Goal: Information Seeking & Learning: Check status

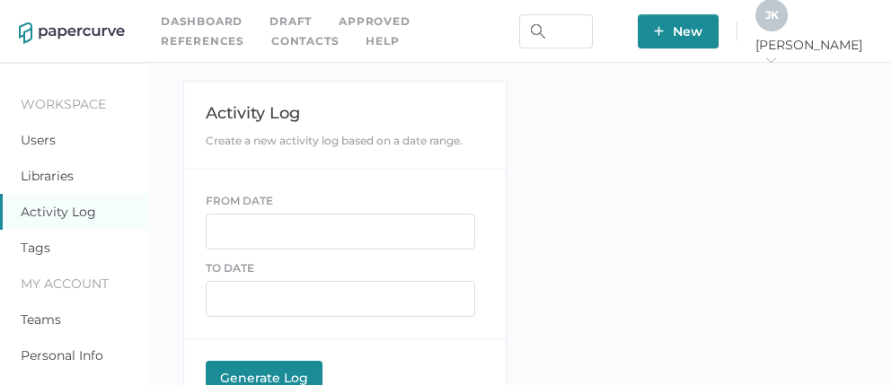
click at [271, 41] on link "Contacts" at bounding box center [304, 41] width 67 height 20
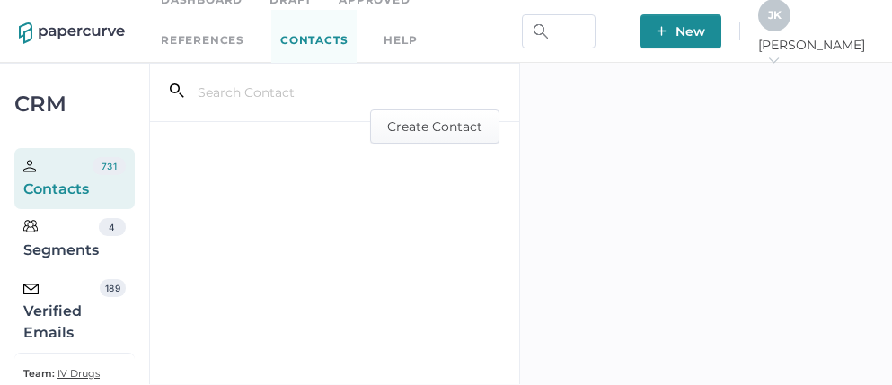
click at [64, 310] on div "Verified Emails" at bounding box center [61, 311] width 76 height 65
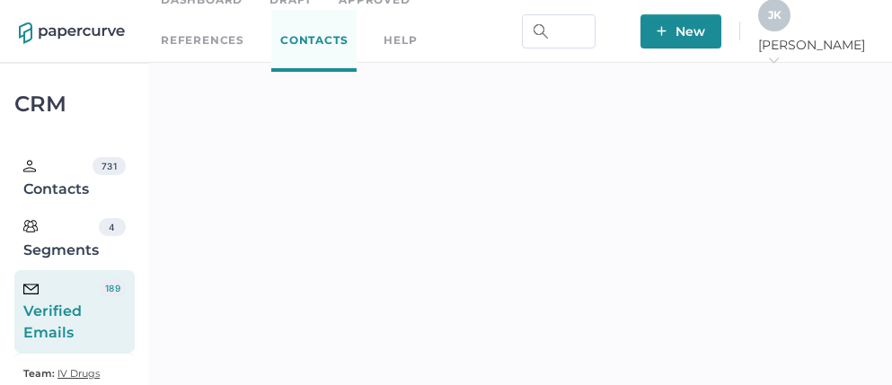
click at [791, 31] on div "J K" at bounding box center [774, 15] width 32 height 32
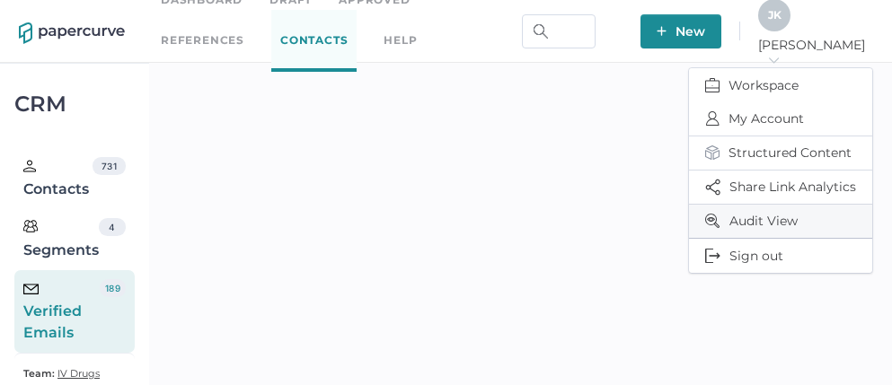
click at [762, 215] on span "Audit View" at bounding box center [780, 221] width 151 height 33
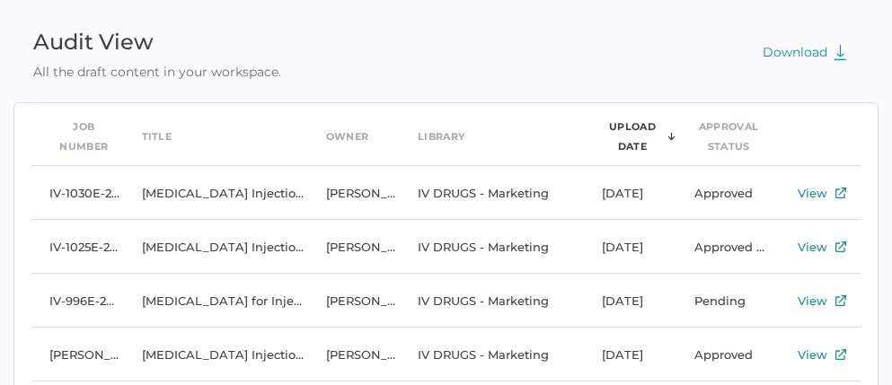
scroll to position [100, 0]
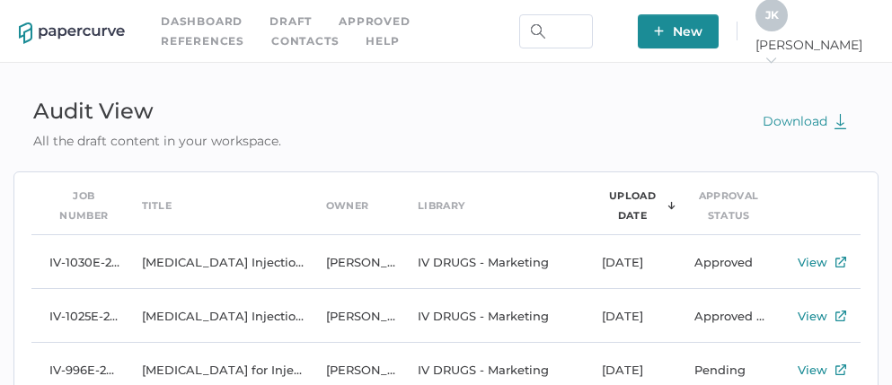
click at [779, 22] on span "J K" at bounding box center [771, 14] width 13 height 13
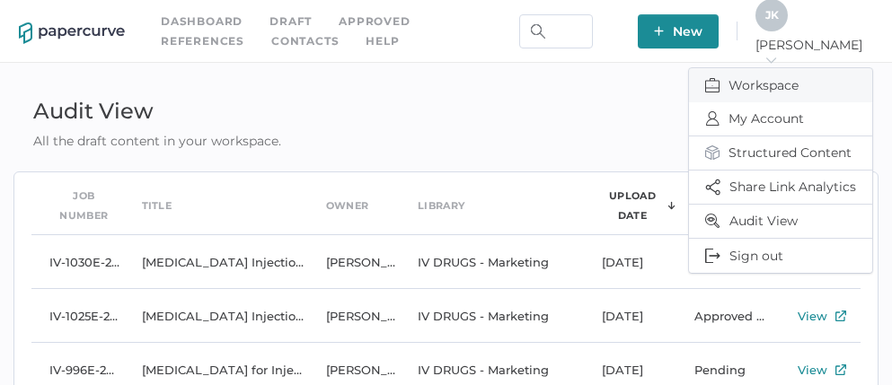
click at [763, 81] on span "Workspace" at bounding box center [780, 85] width 151 height 34
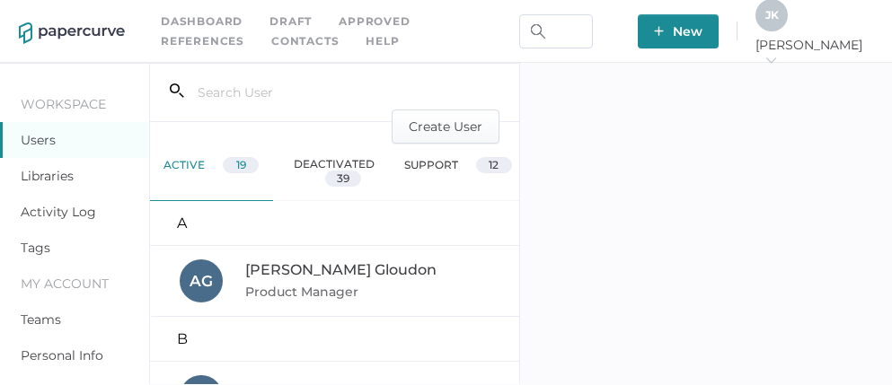
click at [54, 213] on link "Activity Log" at bounding box center [58, 212] width 75 height 16
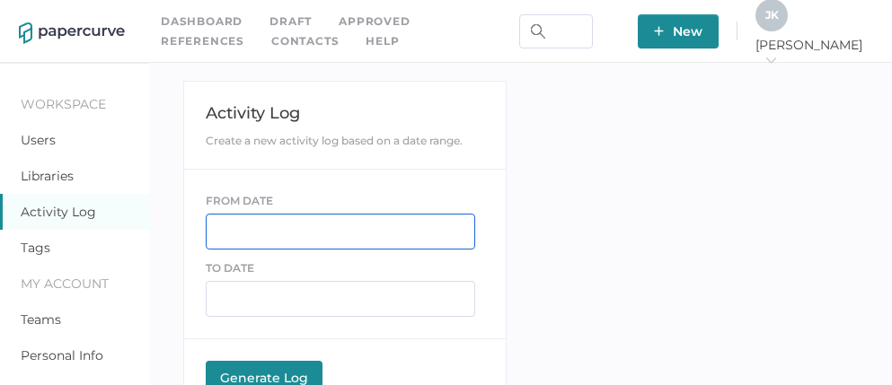
click at [315, 237] on input "text" at bounding box center [341, 232] width 270 height 36
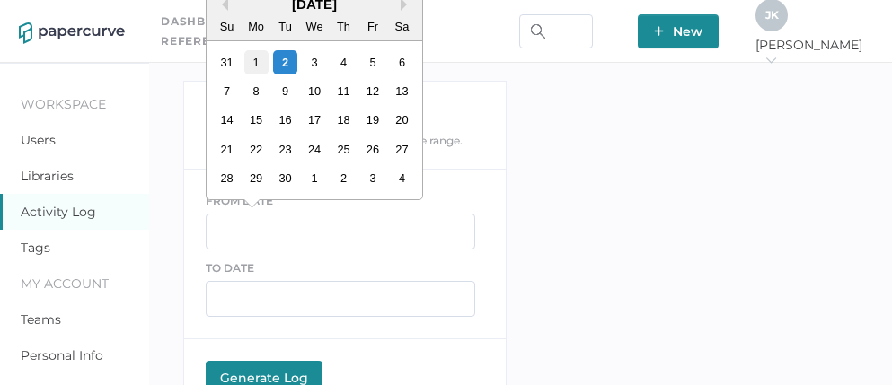
click at [252, 66] on div "1" at bounding box center [255, 62] width 24 height 24
type input "09/01/2025"
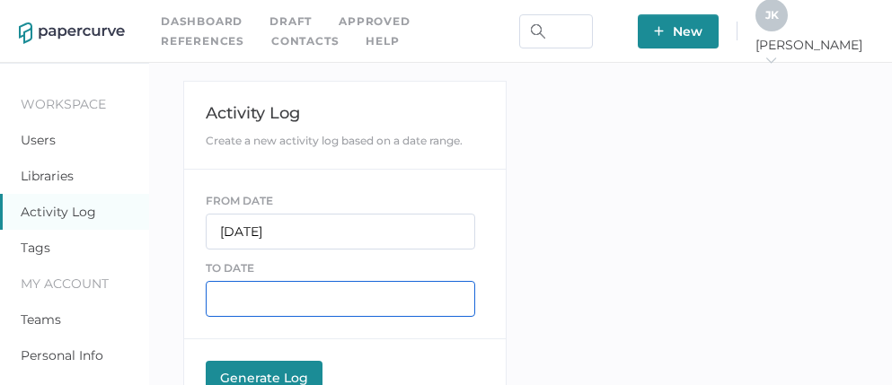
click at [296, 302] on input "text" at bounding box center [341, 299] width 270 height 36
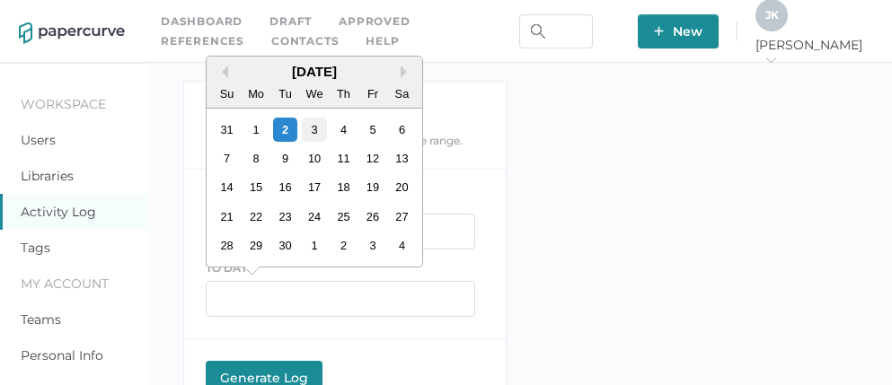
click at [314, 128] on div "3" at bounding box center [314, 130] width 24 height 24
type input "09/03/2025"
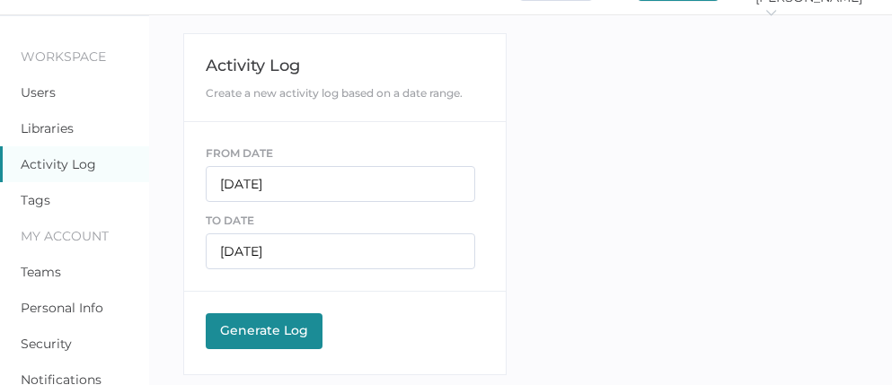
scroll to position [63, 0]
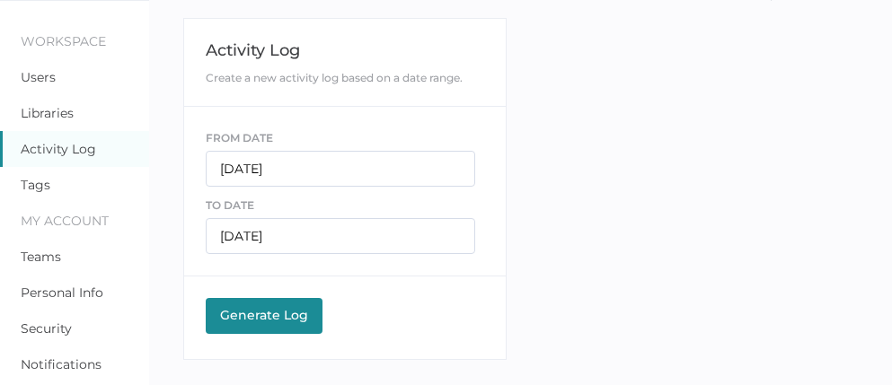
click at [287, 315] on div "Generate Log" at bounding box center [264, 315] width 99 height 16
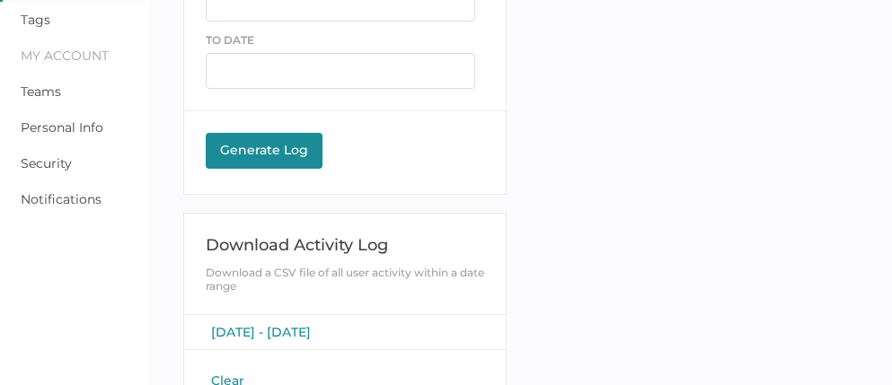
click at [306, 329] on span "[DATE] - [DATE]" at bounding box center [261, 332] width 100 height 16
